Goal: Transaction & Acquisition: Download file/media

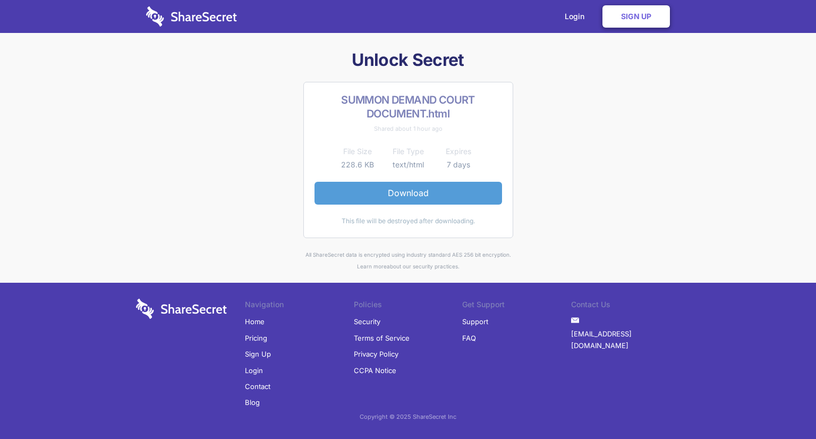
click at [412, 199] on link "Download" at bounding box center [409, 193] width 188 height 22
click at [421, 159] on td "text/html" at bounding box center [408, 164] width 50 height 13
click at [412, 96] on h2 "SUMMON DEMAND COURT DOCUMENT.html" at bounding box center [409, 107] width 188 height 28
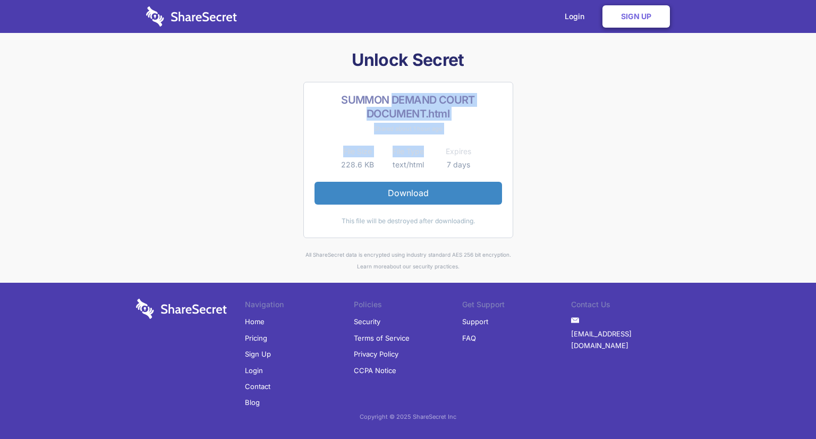
drag, startPoint x: 391, startPoint y: 97, endPoint x: 429, endPoint y: 146, distance: 62.0
click at [429, 146] on div "SUMMON DEMAND COURT DOCUMENT.html Shared about 1 hour ago File Size File Type E…" at bounding box center [408, 160] width 210 height 156
click at [425, 60] on h1 "Unlock Secret" at bounding box center [408, 60] width 553 height 22
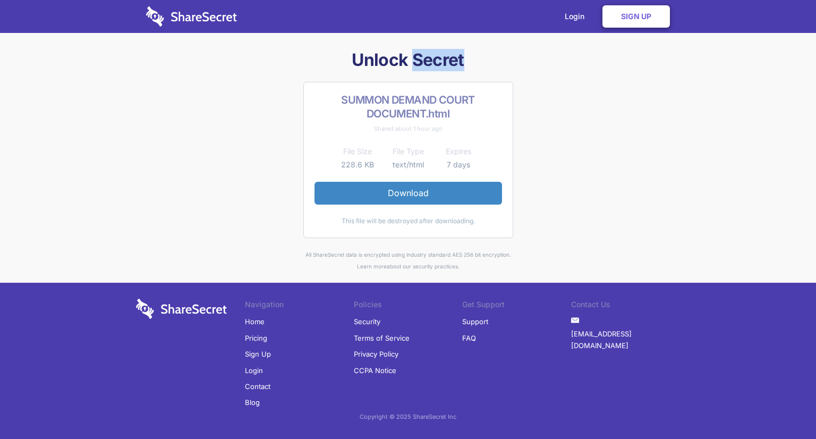
click at [425, 60] on h1 "Unlock Secret" at bounding box center [408, 60] width 553 height 22
click at [390, 221] on div "This file will be destroyed after downloading." at bounding box center [409, 221] width 188 height 12
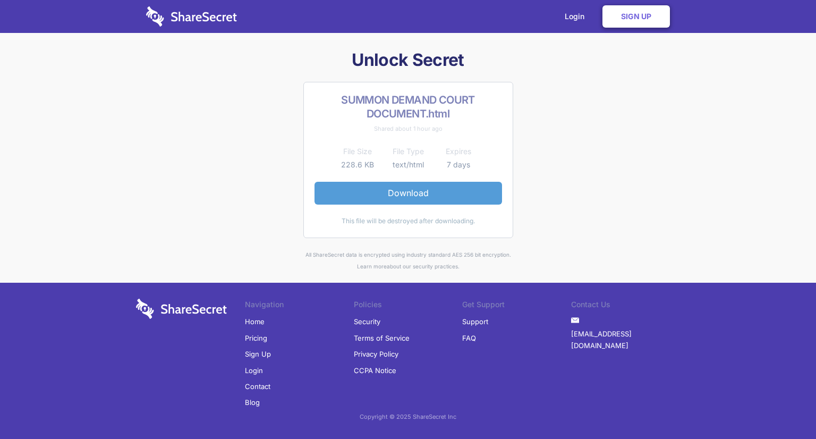
click at [408, 197] on link "Download" at bounding box center [409, 193] width 188 height 22
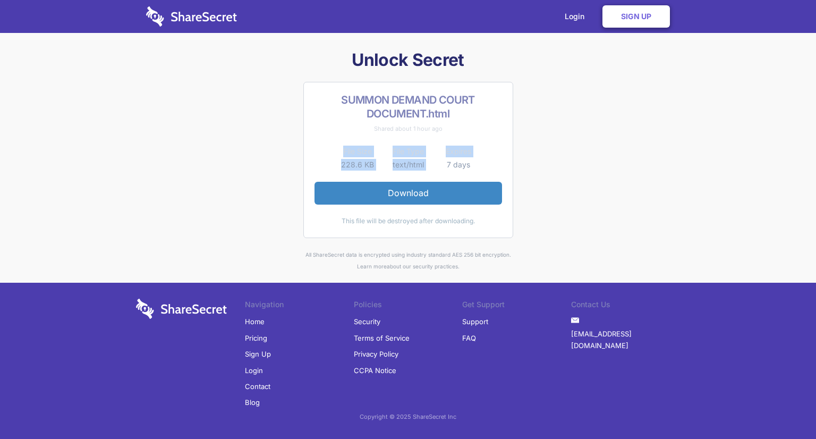
drag, startPoint x: 377, startPoint y: 151, endPoint x: 368, endPoint y: 140, distance: 14.4
click at [368, 140] on div "SUMMON DEMAND COURT DOCUMENT.html Shared about 1 hour ago File Size File Type E…" at bounding box center [408, 160] width 210 height 156
click at [471, 128] on div "Shared about 1 hour ago" at bounding box center [409, 129] width 188 height 12
